Goal: Task Accomplishment & Management: Manage account settings

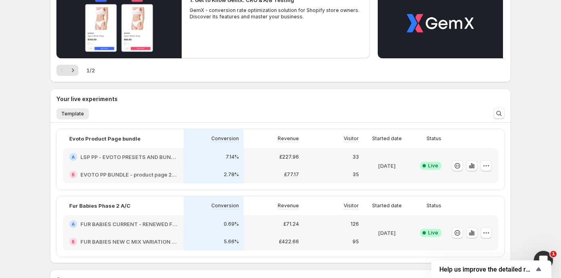
scroll to position [160, 0]
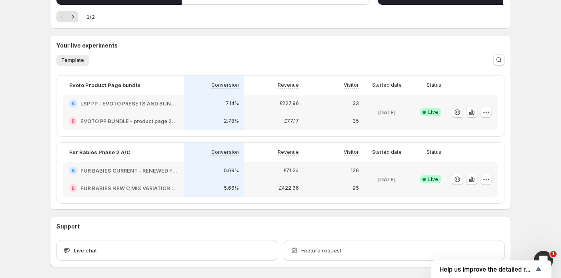
click at [490, 185] on div at bounding box center [472, 180] width 40 height 12
click at [488, 181] on icon "button" at bounding box center [486, 180] width 8 height 8
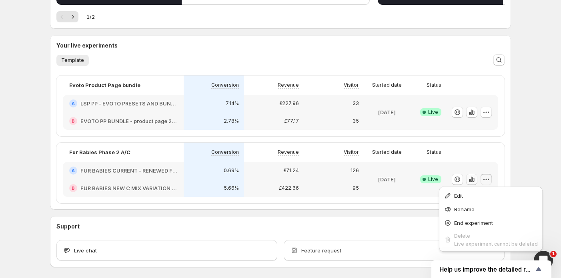
click at [472, 179] on icon "button" at bounding box center [472, 180] width 8 height 8
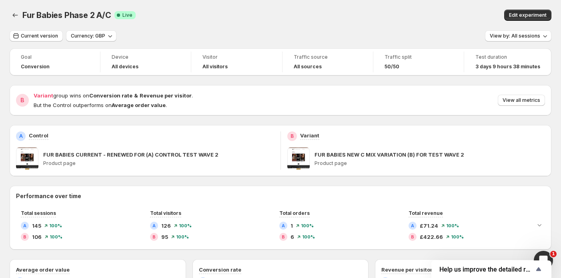
click at [469, 12] on div "Edit experiment" at bounding box center [436, 15] width 230 height 11
click at [523, 104] on span "View all metrics" at bounding box center [521, 100] width 38 height 6
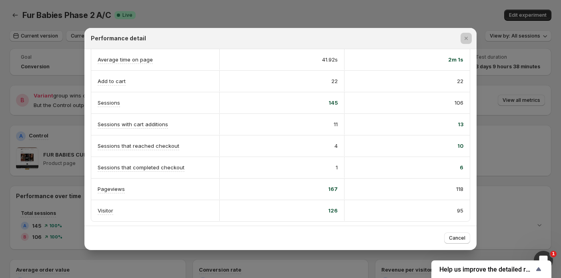
scroll to position [184, 0]
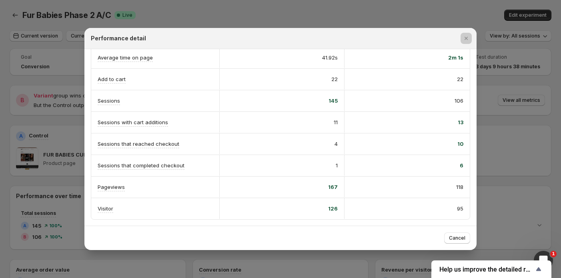
click at [466, 24] on div at bounding box center [280, 139] width 561 height 278
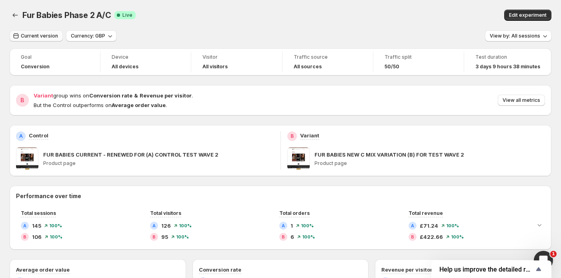
click at [51, 35] on span "Current version" at bounding box center [39, 36] width 37 height 6
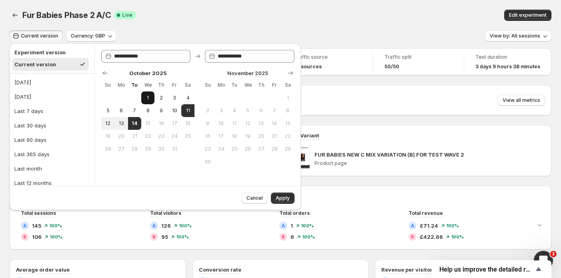
click at [150, 100] on span "1" at bounding box center [147, 98] width 7 height 6
type input "**********"
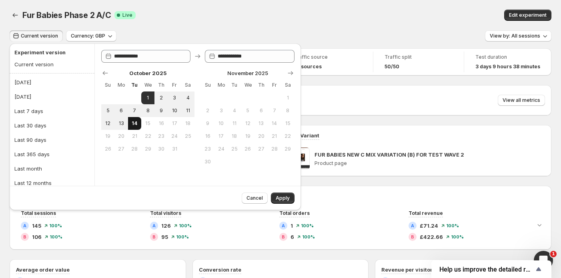
click at [137, 123] on span "14" at bounding box center [134, 123] width 7 height 6
type input "**********"
click at [284, 200] on span "Apply" at bounding box center [283, 198] width 14 height 6
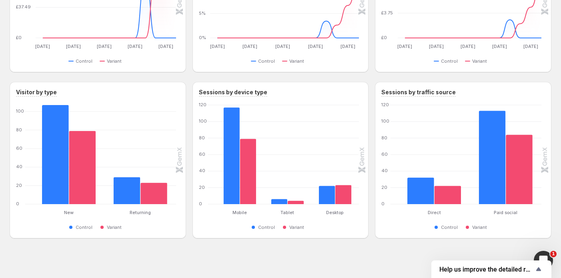
scroll to position [332, 0]
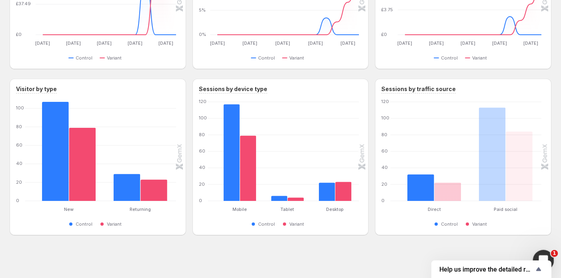
click at [540, 251] on div "Open Intercom Messenger" at bounding box center [542, 259] width 26 height 26
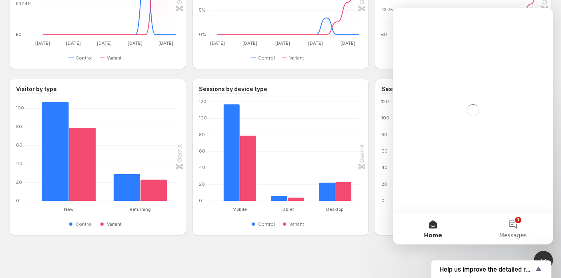
scroll to position [0, 0]
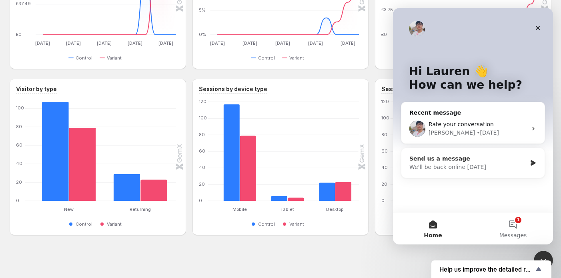
click at [487, 169] on div "We'll be back online tomorrow" at bounding box center [467, 167] width 117 height 8
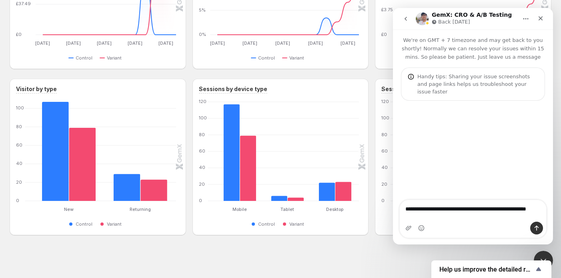
type textarea "**********"
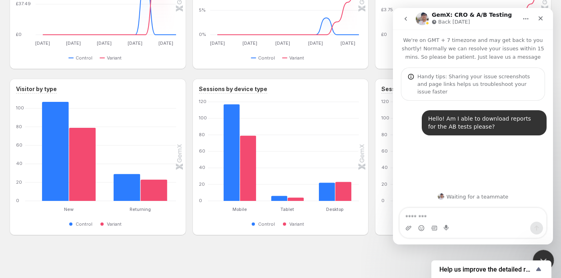
drag, startPoint x: 541, startPoint y: 255, endPoint x: 1075, endPoint y: 500, distance: 587.2
click at [541, 255] on icon "Close Intercom Messenger" at bounding box center [542, 260] width 10 height 10
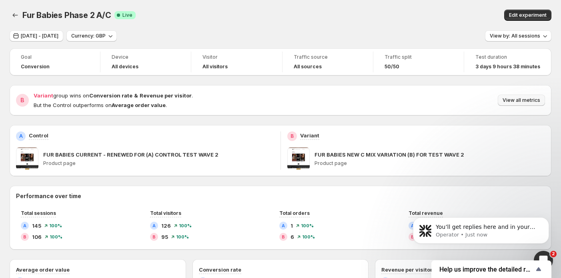
click at [524, 102] on span "View all metrics" at bounding box center [521, 100] width 38 height 6
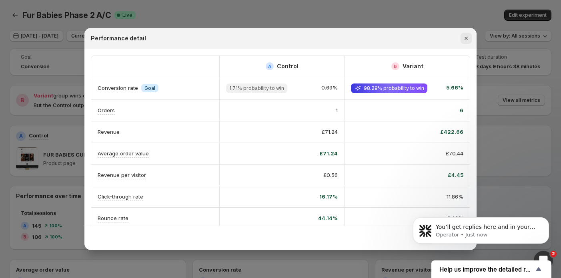
click at [466, 40] on icon "Close" at bounding box center [466, 38] width 8 height 8
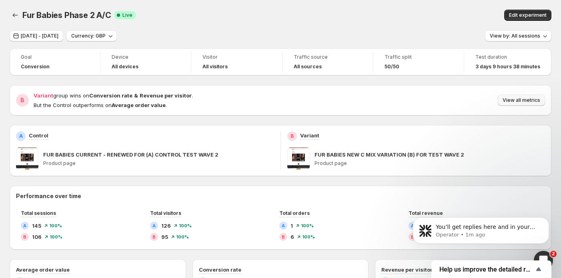
click at [519, 102] on span "View all metrics" at bounding box center [521, 100] width 38 height 6
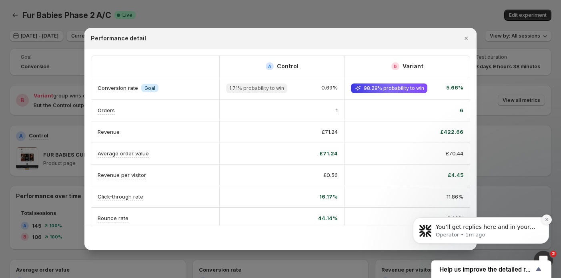
click at [548, 220] on icon "Dismiss notification" at bounding box center [546, 220] width 4 height 4
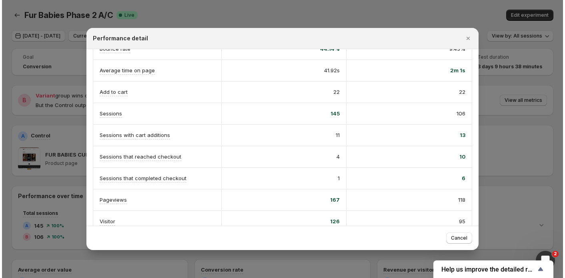
scroll to position [180, 0]
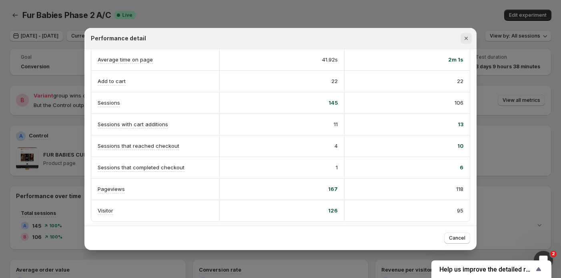
click at [465, 41] on icon "Close" at bounding box center [466, 38] width 8 height 8
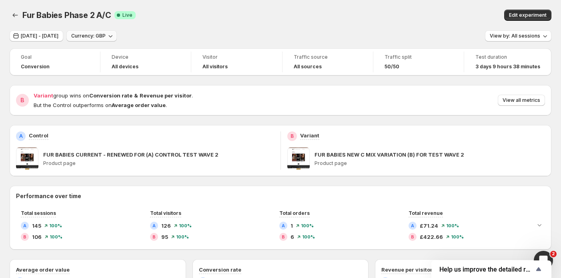
click at [117, 34] on button "Currency: GBP" at bounding box center [91, 35] width 50 height 11
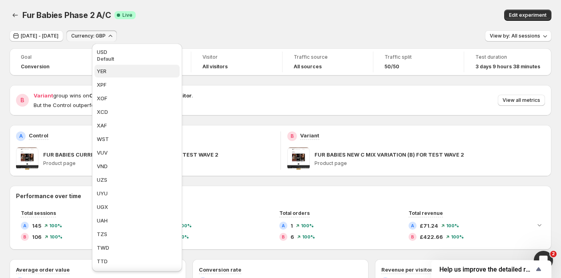
click at [128, 70] on span "YER" at bounding box center [137, 71] width 80 height 8
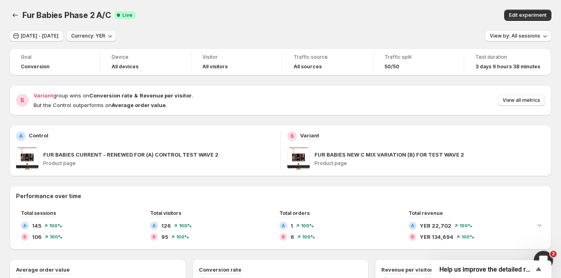
click at [116, 41] on button "Currency: YER" at bounding box center [91, 35] width 50 height 11
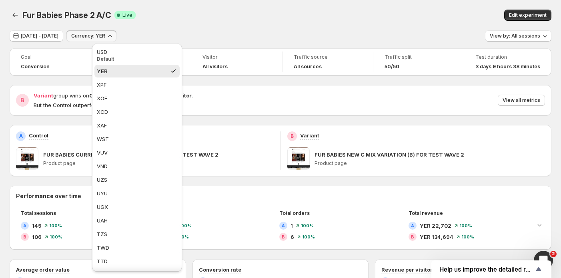
click at [116, 37] on button "Currency: YER" at bounding box center [91, 35] width 50 height 11
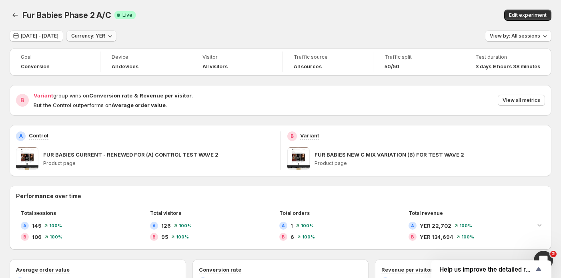
click at [116, 37] on button "Currency: YER" at bounding box center [91, 35] width 50 height 11
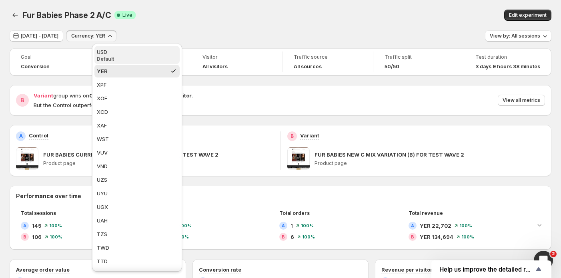
click at [132, 52] on div "USD" at bounding box center [137, 52] width 80 height 8
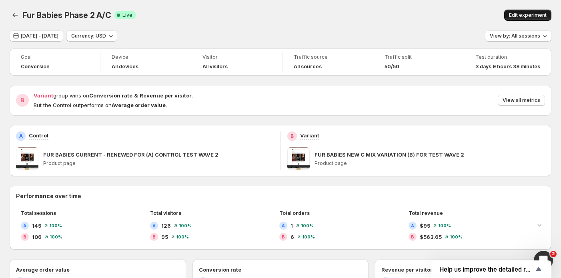
click at [536, 12] on span "Edit experiment" at bounding box center [528, 15] width 38 height 6
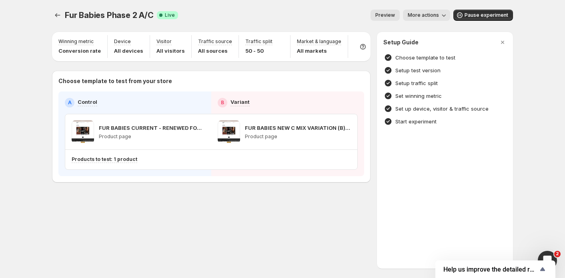
click at [446, 10] on button "More actions" at bounding box center [426, 15] width 47 height 11
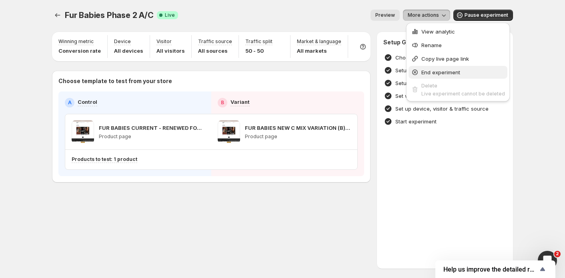
click at [440, 71] on span "End experiment" at bounding box center [440, 72] width 39 height 6
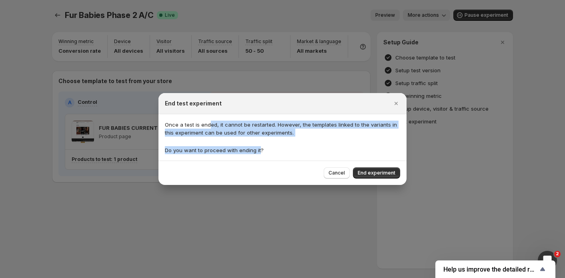
drag, startPoint x: 210, startPoint y: 125, endPoint x: 266, endPoint y: 155, distance: 63.0
click at [259, 155] on div "Once a test is ended, it cannot be restarted. However, the templates linked to …" at bounding box center [282, 137] width 248 height 46
drag, startPoint x: 382, startPoint y: 172, endPoint x: 390, endPoint y: 166, distance: 9.7
click at [383, 173] on span "End experiment" at bounding box center [377, 173] width 38 height 6
